Goal: Task Accomplishment & Management: Use online tool/utility

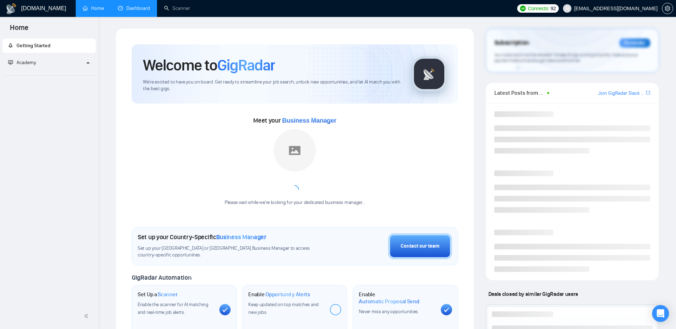
click at [125, 8] on link "Dashboard" at bounding box center [134, 8] width 32 height 6
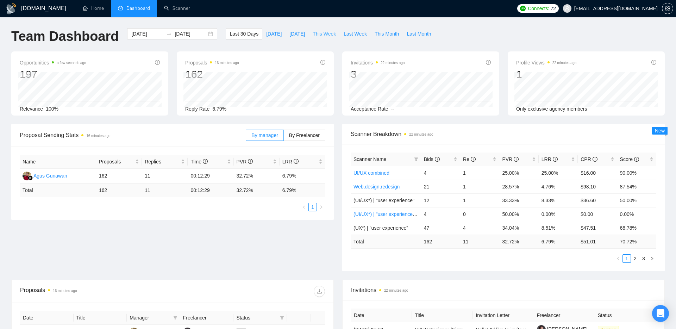
click at [320, 35] on span "This Week" at bounding box center [323, 34] width 23 height 8
type input "[DATE]"
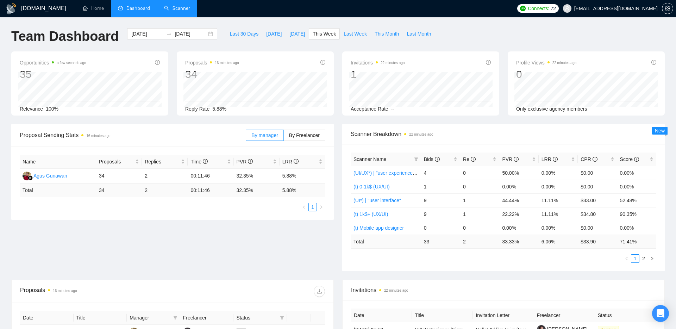
click at [177, 8] on link "Scanner" at bounding box center [177, 8] width 26 height 6
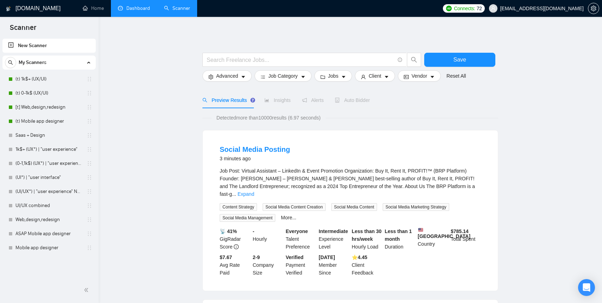
click at [133, 11] on link "Dashboard" at bounding box center [134, 8] width 32 height 6
